Goal: Check status: Verify the current state of an ongoing process or item

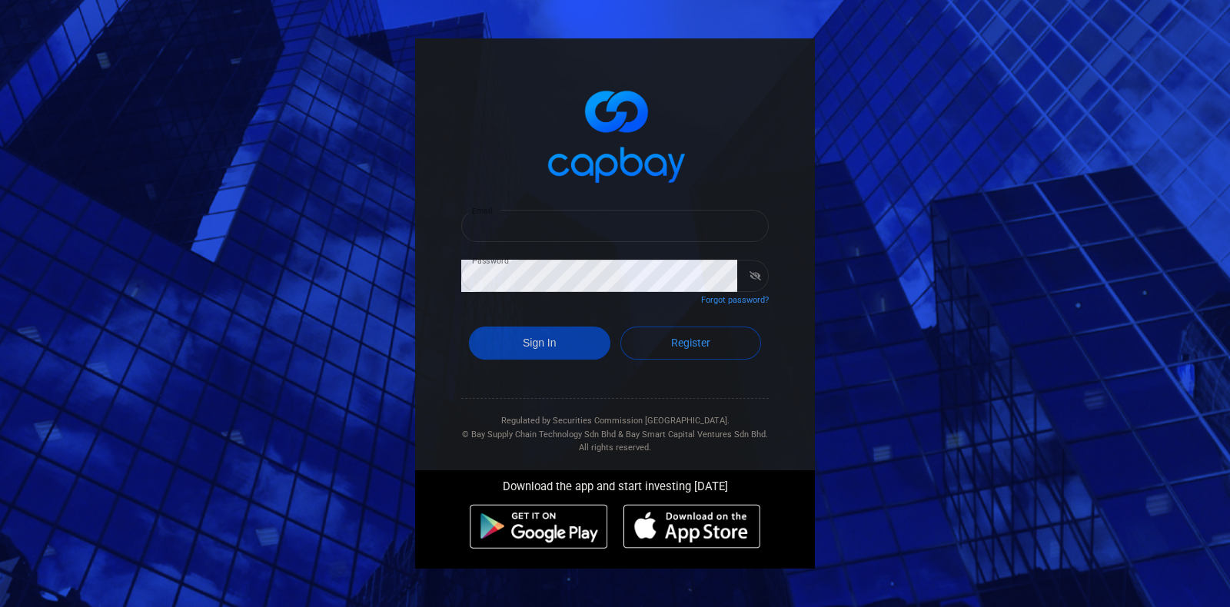
type input "[EMAIL_ADDRESS][DOMAIN_NAME]"
click at [571, 351] on button "Sign In" at bounding box center [539, 343] width 141 height 33
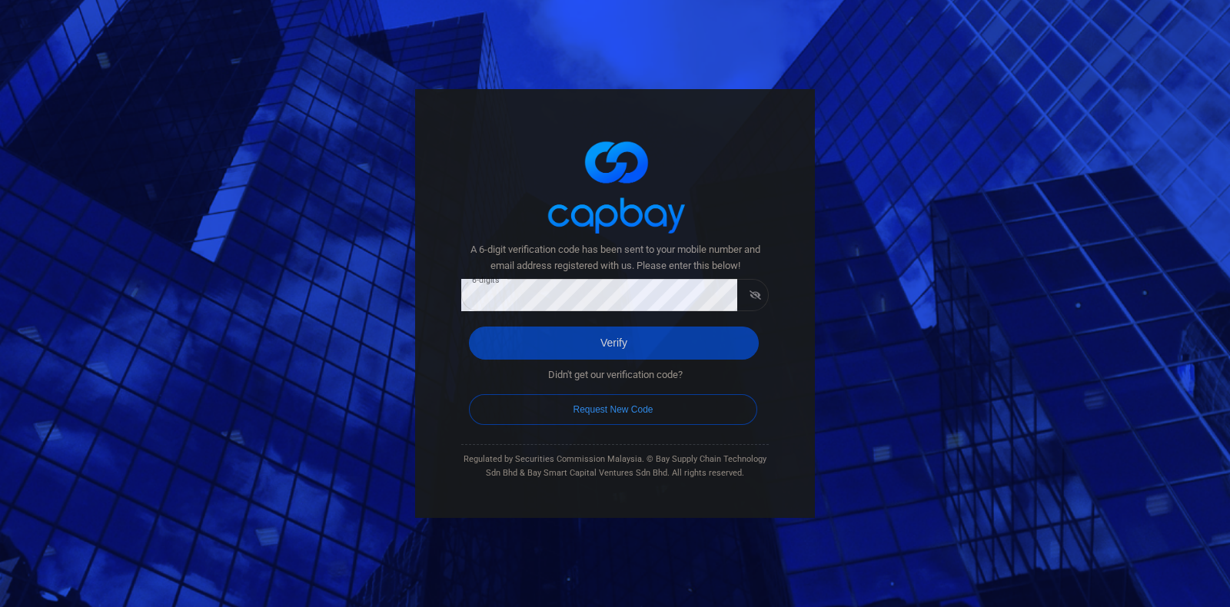
click at [611, 352] on button "Verify" at bounding box center [614, 343] width 290 height 33
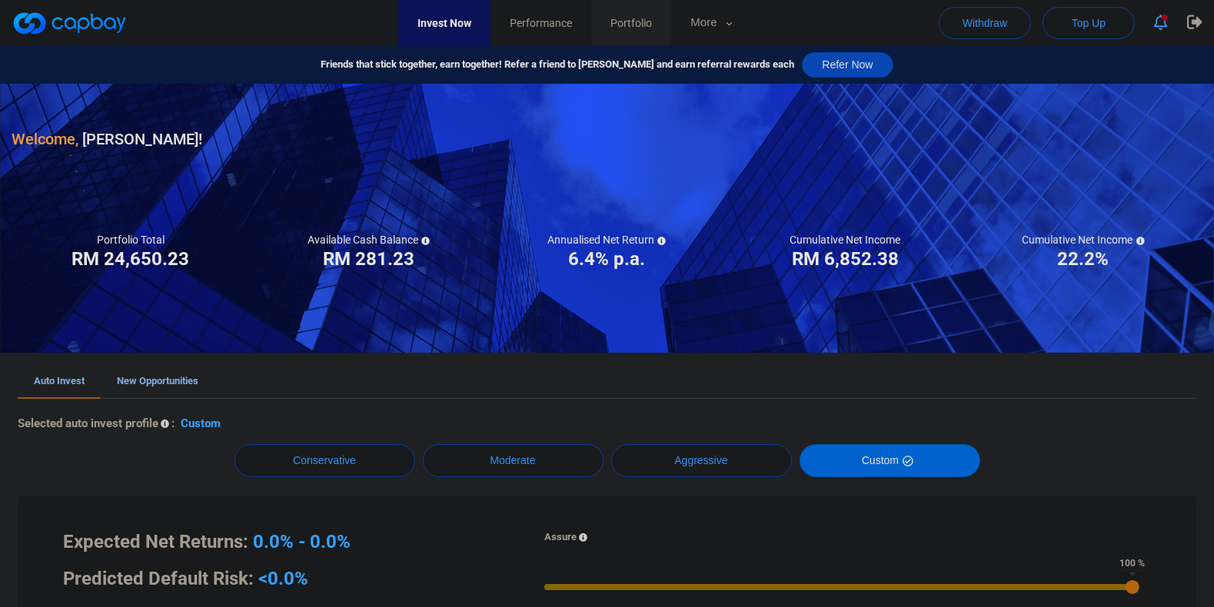
click at [652, 28] on span "Portfolio" at bounding box center [631, 23] width 42 height 17
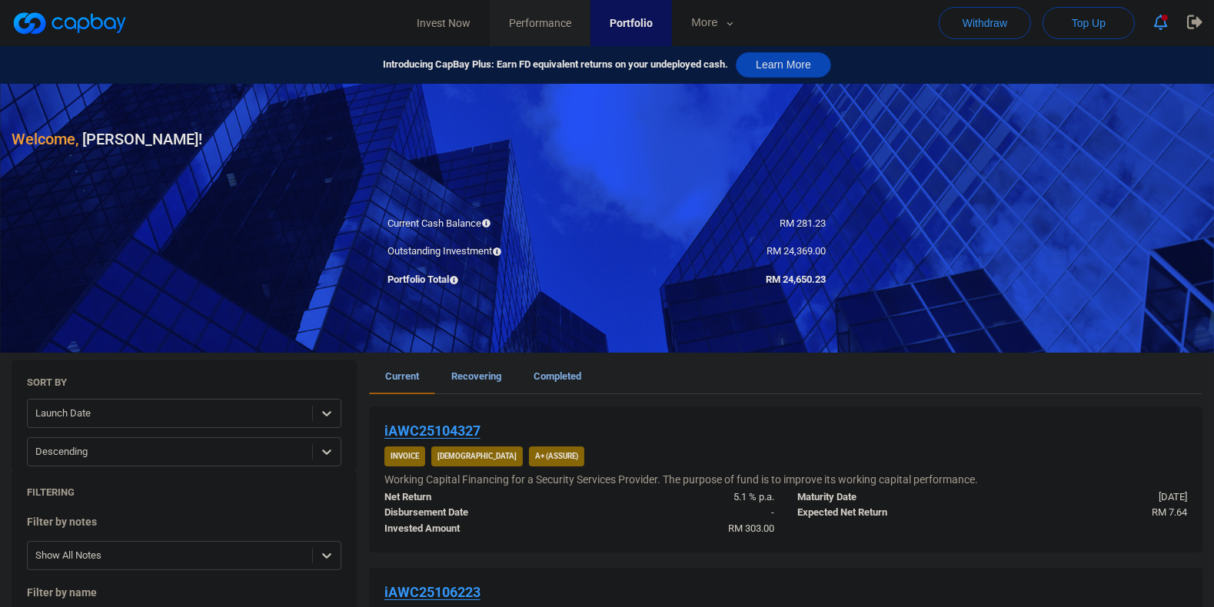
click at [560, 20] on span "Performance" at bounding box center [540, 23] width 62 height 17
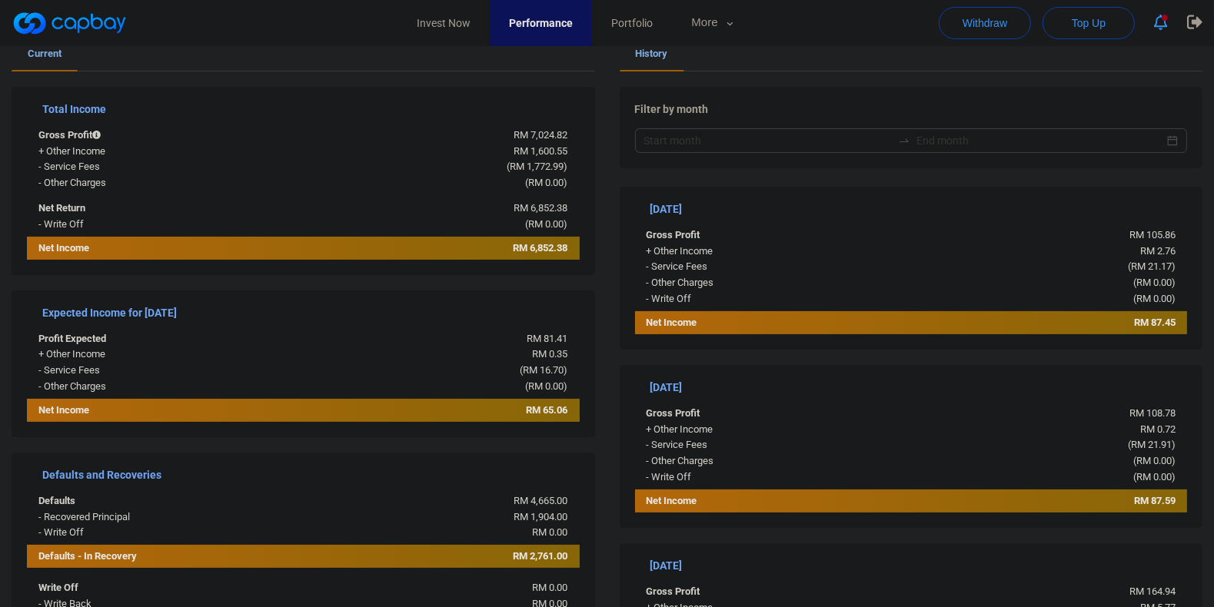
scroll to position [288, 0]
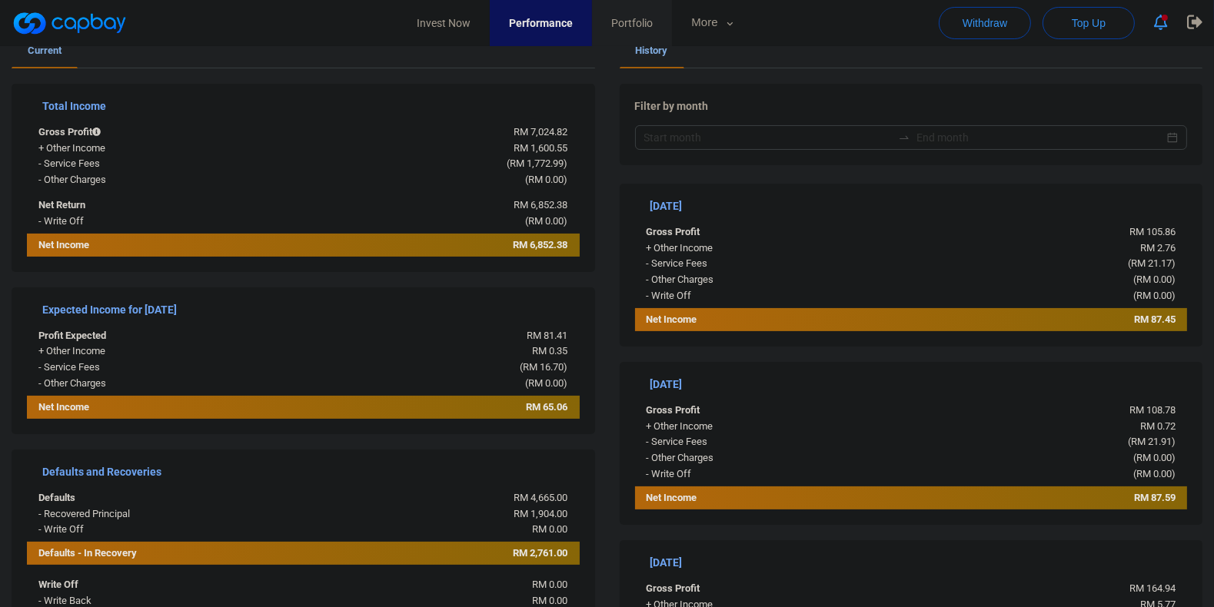
click at [672, 35] on link "Portfolio" at bounding box center [632, 23] width 80 height 46
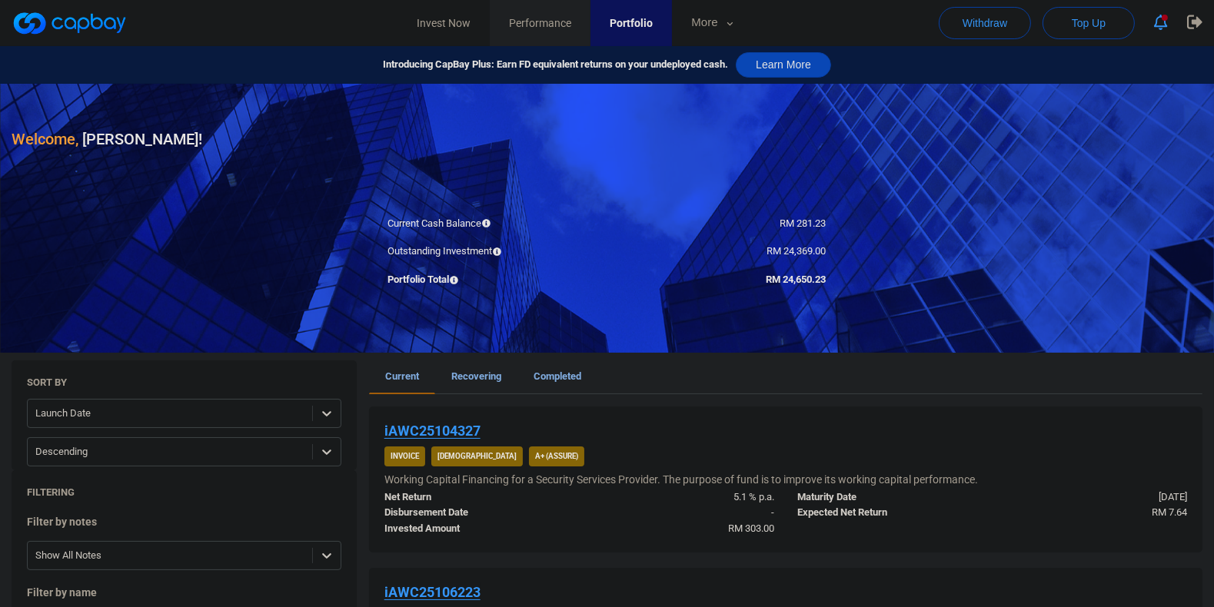
click at [541, 44] on link "Performance" at bounding box center [540, 23] width 101 height 46
